Goal: Check status: Check status

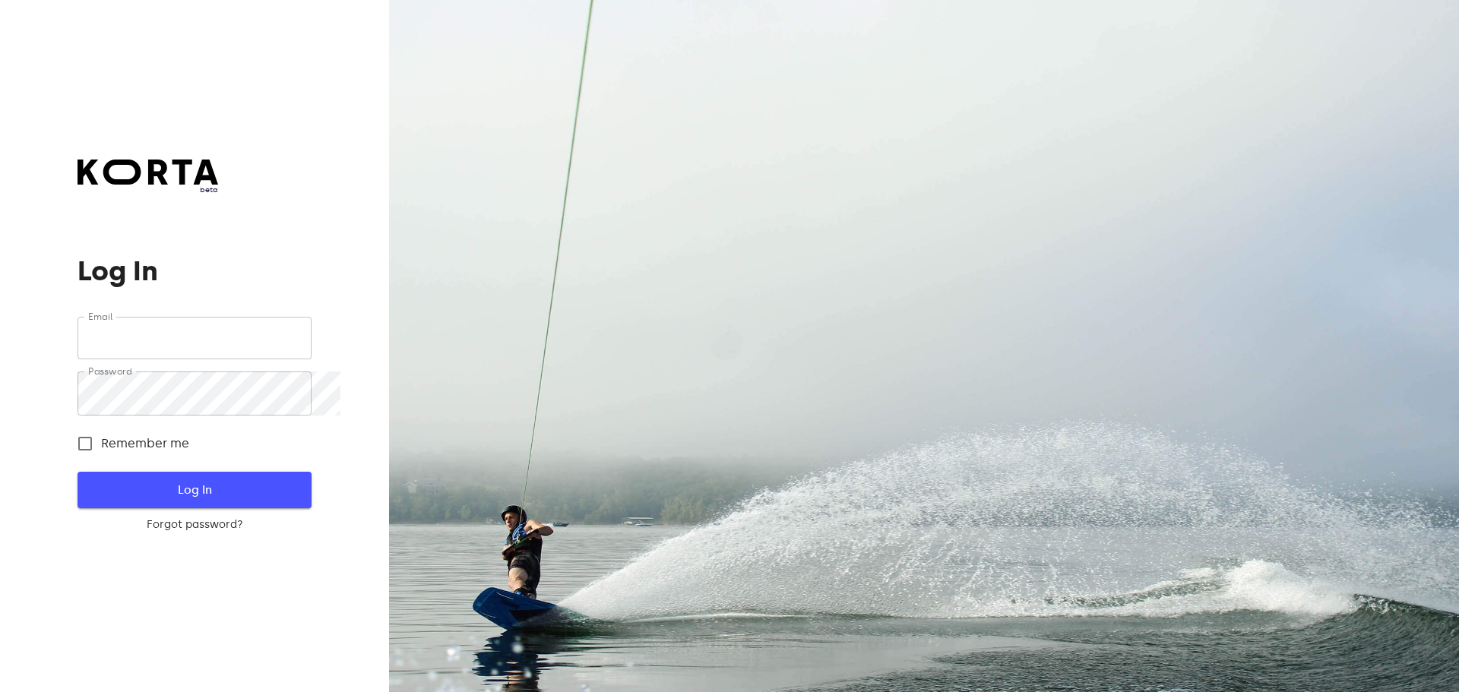
type input "[EMAIL_ADDRESS][DOMAIN_NAME]"
drag, startPoint x: 273, startPoint y: 510, endPoint x: 314, endPoint y: 491, distance: 45.2
click at [273, 500] on span "Log In" at bounding box center [194, 490] width 185 height 20
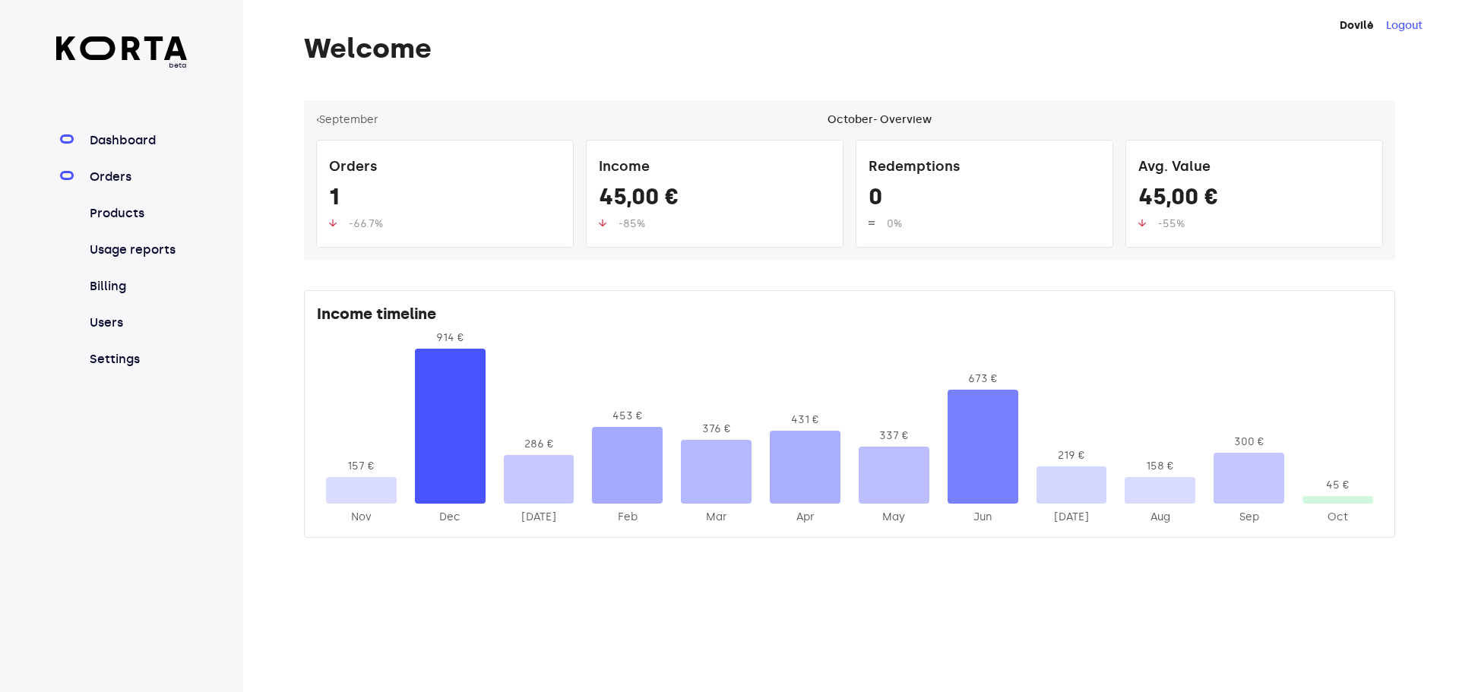
click at [125, 186] on link "Orders" at bounding box center [137, 177] width 101 height 18
